Goal: Task Accomplishment & Management: Manage account settings

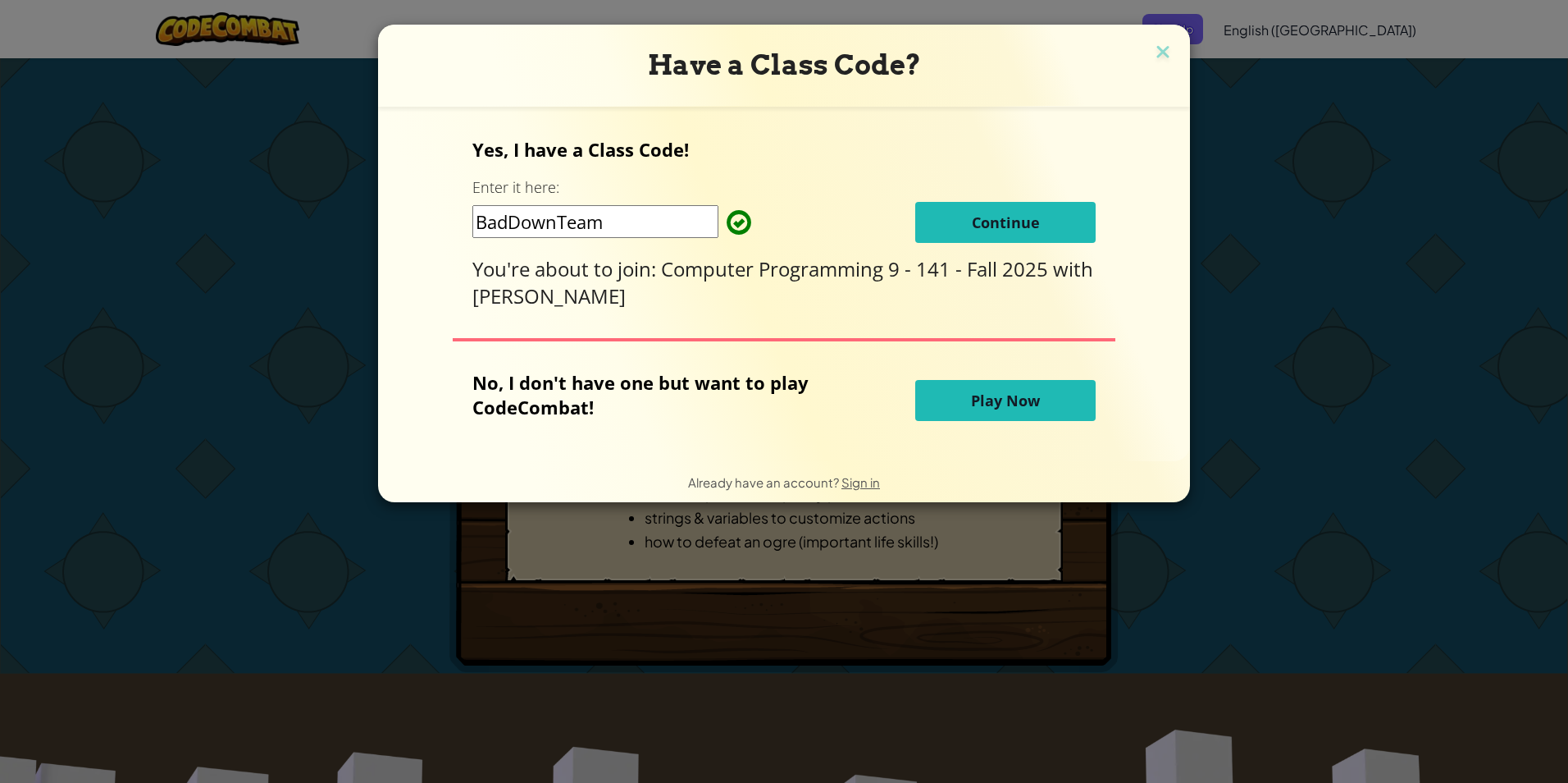
click at [988, 225] on span "Continue" at bounding box center [1005, 222] width 68 height 20
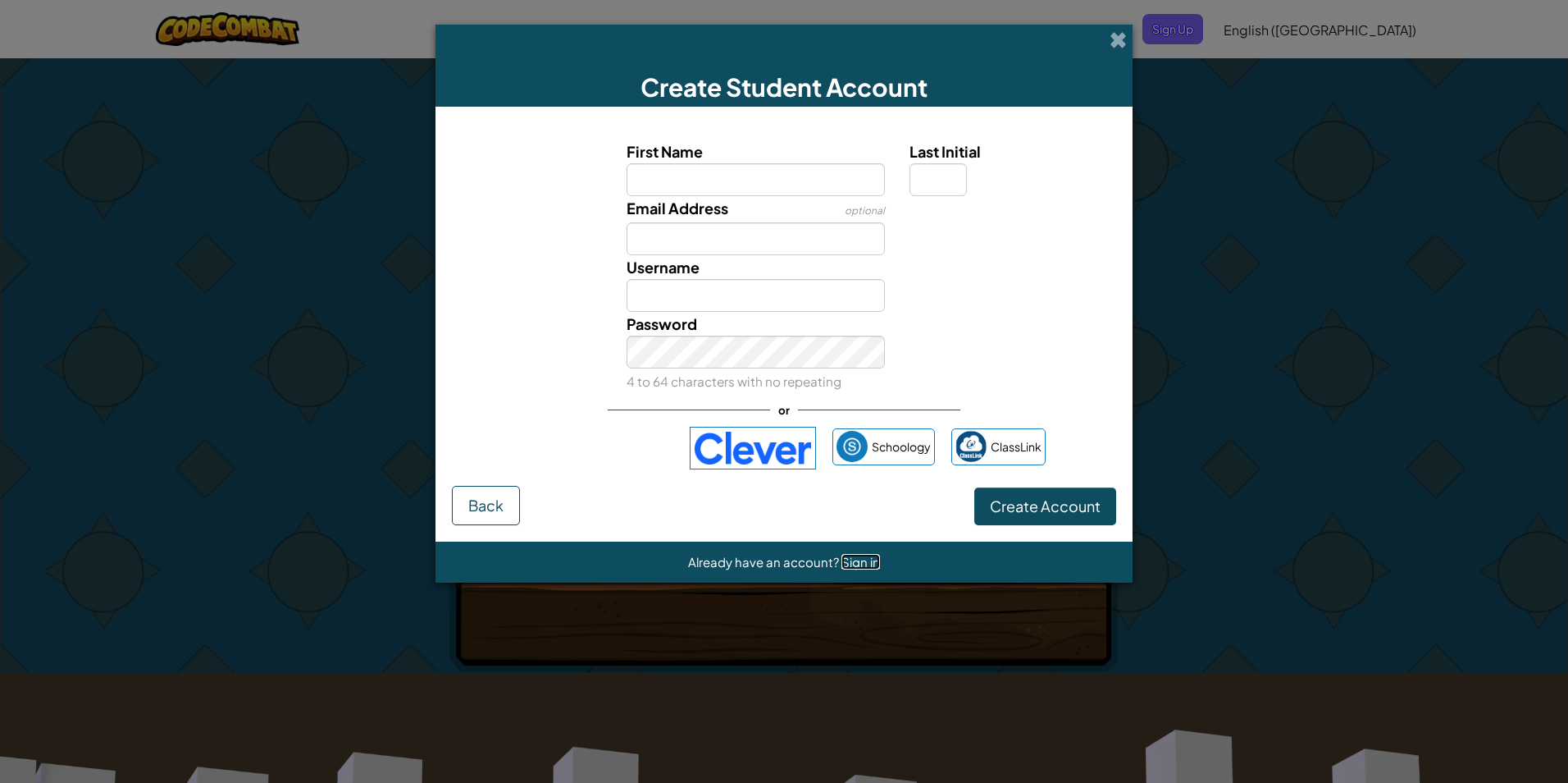
click at [849, 564] on span "Sign in" at bounding box center [860, 561] width 39 height 15
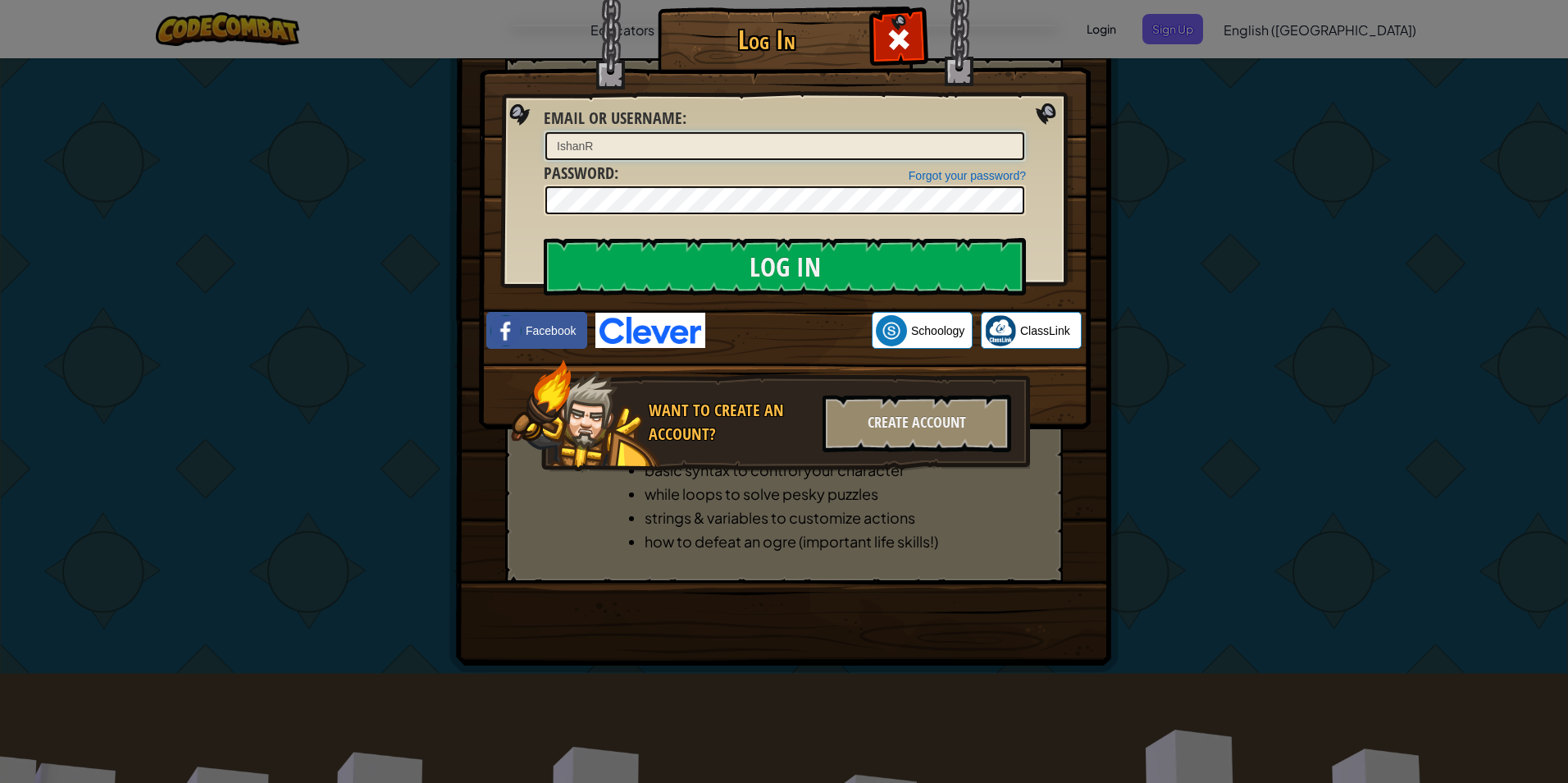
type input "IshanR"
click at [627, 277] on input "Log In" at bounding box center [785, 266] width 482 height 58
